Goal: Task Accomplishment & Management: Manage account settings

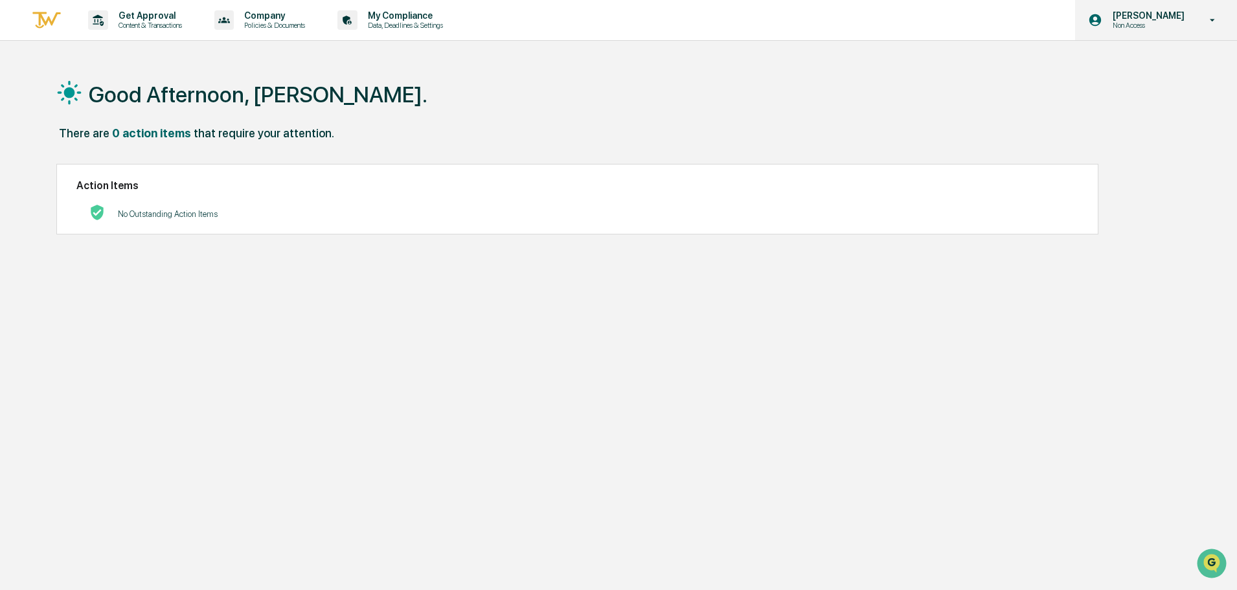
click at [1215, 19] on icon at bounding box center [1213, 20] width 5 height 3
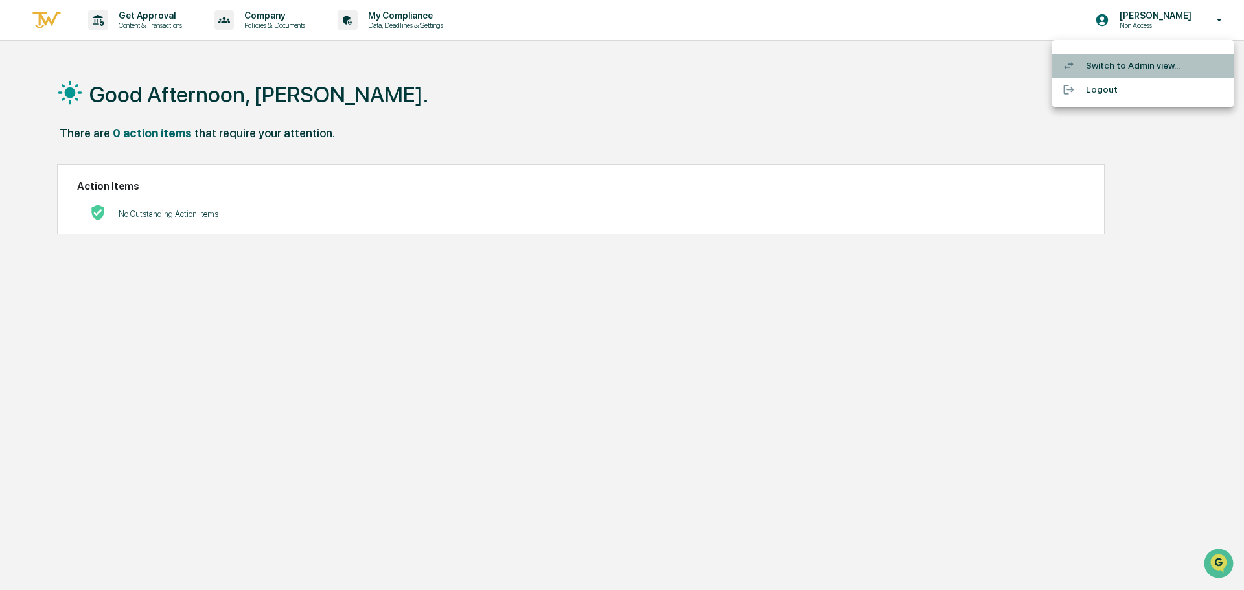
click at [1134, 63] on li "Switch to Admin view..." at bounding box center [1142, 66] width 181 height 24
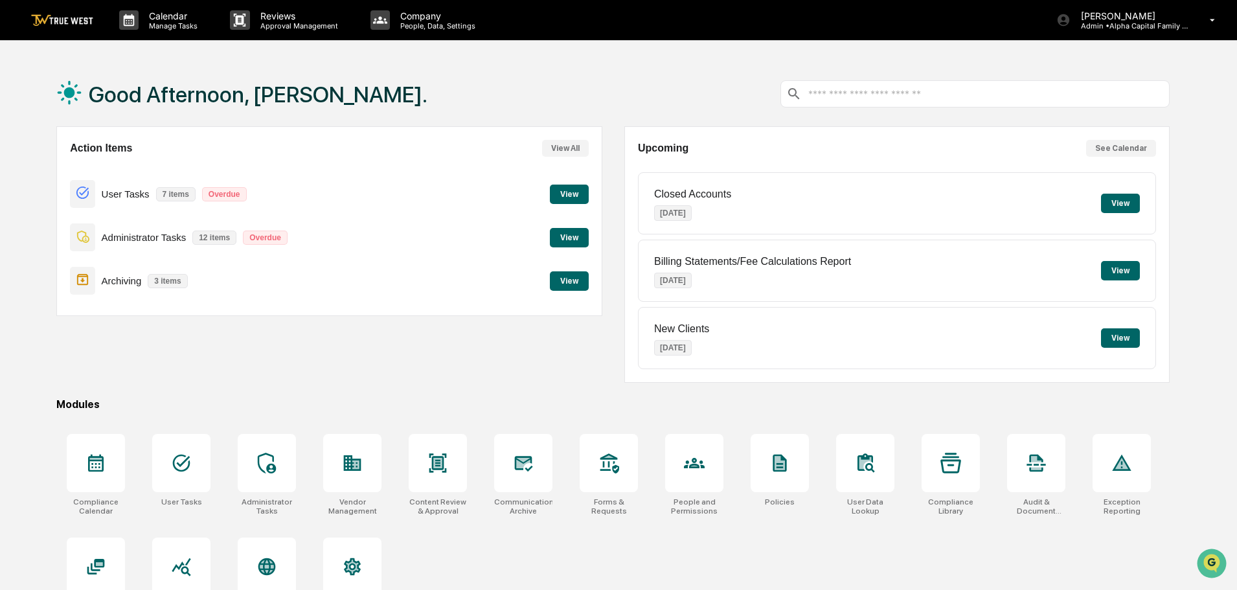
click at [1117, 264] on button "View" at bounding box center [1120, 270] width 39 height 19
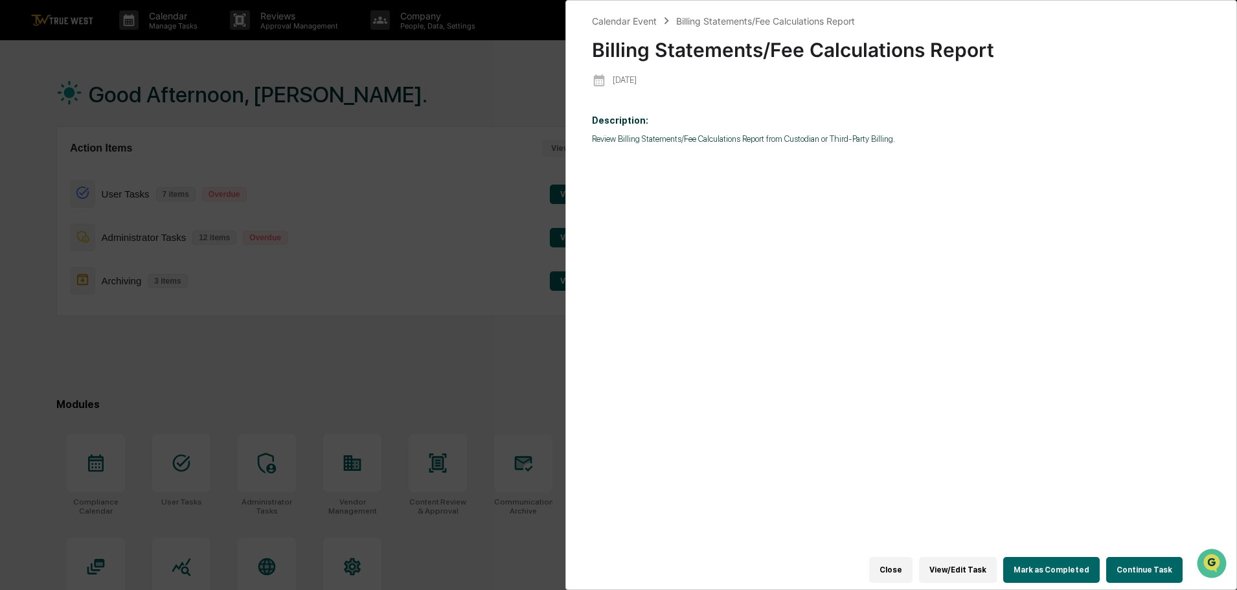
click at [1061, 564] on button "Mark as Completed" at bounding box center [1051, 570] width 97 height 26
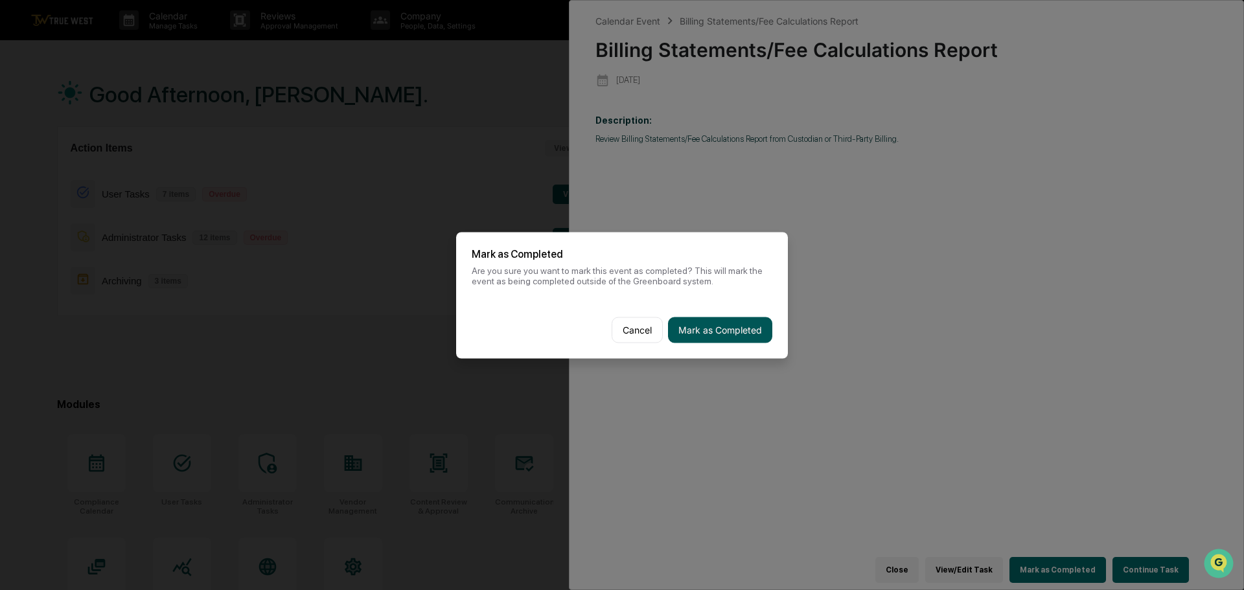
click at [726, 330] on button "Mark as Completed" at bounding box center [720, 330] width 104 height 26
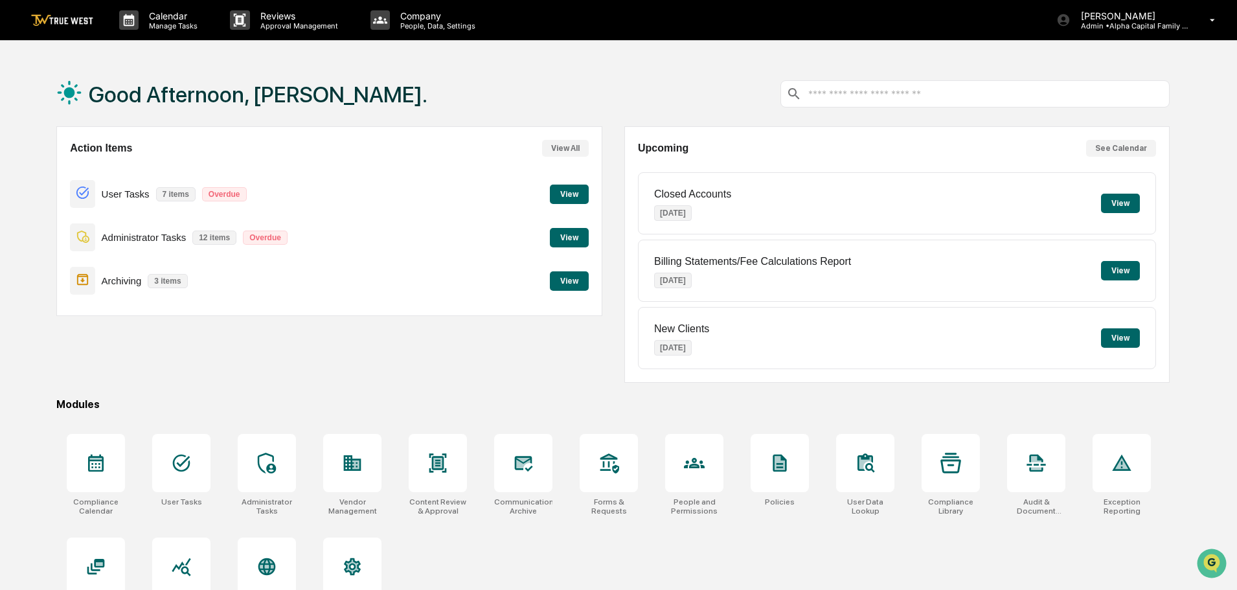
click at [570, 279] on button "View" at bounding box center [569, 280] width 39 height 19
